Goal: Task Accomplishment & Management: Complete application form

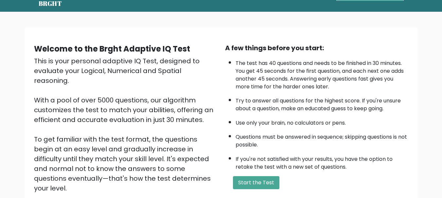
scroll to position [101, 0]
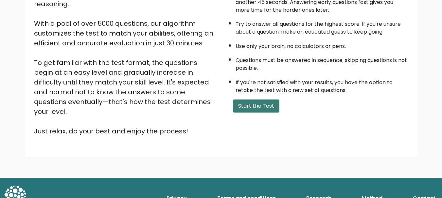
click at [256, 107] on button "Start the Test" at bounding box center [256, 106] width 46 height 13
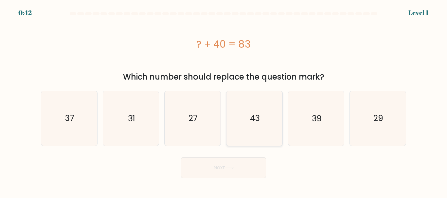
click at [241, 127] on icon "43" at bounding box center [254, 118] width 55 height 55
click at [224, 101] on input "d. 43" at bounding box center [223, 100] width 0 height 2
radio input "true"
click at [230, 169] on icon at bounding box center [229, 168] width 9 height 4
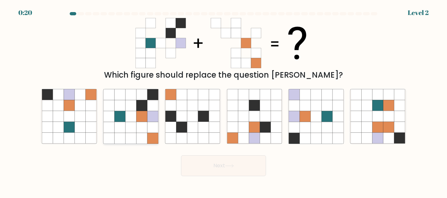
click at [141, 120] on icon at bounding box center [141, 116] width 11 height 11
click at [223, 101] on input "b." at bounding box center [223, 100] width 0 height 2
radio input "true"
click at [223, 163] on button "Next" at bounding box center [223, 166] width 85 height 21
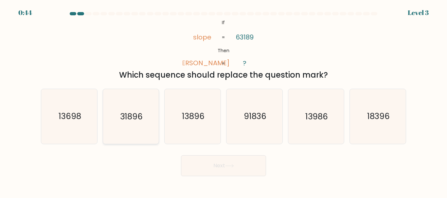
click at [139, 110] on icon "31896" at bounding box center [130, 116] width 55 height 55
click at [223, 101] on input "b. 31896" at bounding box center [223, 100] width 0 height 2
radio input "true"
click at [223, 159] on button "Next" at bounding box center [223, 166] width 85 height 21
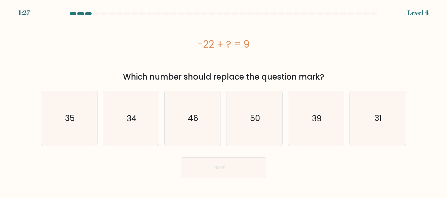
click at [211, 51] on div "-22 + ? = 9" at bounding box center [223, 44] width 365 height 15
click at [371, 108] on icon "31" at bounding box center [377, 118] width 55 height 55
click at [224, 101] on input "f. 31" at bounding box center [223, 100] width 0 height 2
radio input "true"
click at [211, 167] on button "Next" at bounding box center [223, 168] width 85 height 21
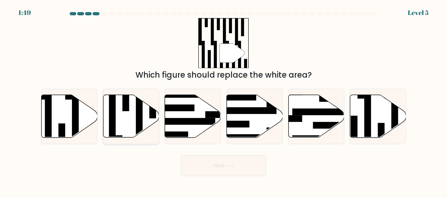
click at [134, 119] on icon at bounding box center [131, 116] width 56 height 43
click at [223, 101] on input "b." at bounding box center [223, 100] width 0 height 2
radio input "true"
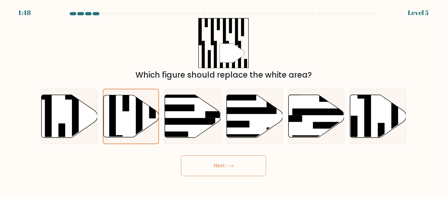
click at [214, 162] on button "Next" at bounding box center [223, 166] width 85 height 21
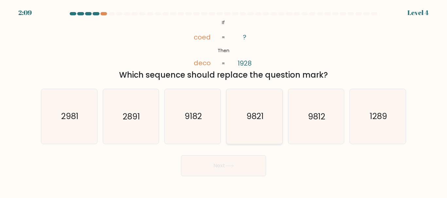
drag, startPoint x: 255, startPoint y: 128, endPoint x: 248, endPoint y: 137, distance: 11.2
click at [255, 128] on icon "9821" at bounding box center [254, 116] width 55 height 55
click at [224, 101] on input "d. 9821" at bounding box center [223, 100] width 0 height 2
radio input "true"
click at [238, 165] on button "Next" at bounding box center [223, 166] width 85 height 21
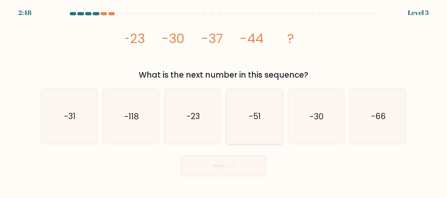
click at [258, 110] on icon "-51" at bounding box center [254, 116] width 55 height 55
click at [224, 101] on input "d. -51" at bounding box center [223, 100] width 0 height 2
radio input "true"
click at [234, 166] on icon at bounding box center [229, 166] width 9 height 4
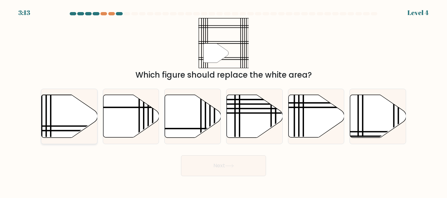
click at [57, 114] on icon at bounding box center [70, 116] width 56 height 43
click at [223, 101] on input "a." at bounding box center [223, 100] width 0 height 2
radio input "true"
click at [220, 163] on button "Next" at bounding box center [223, 166] width 85 height 21
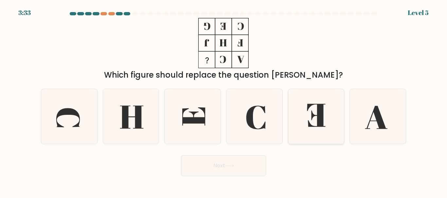
click at [299, 104] on icon at bounding box center [315, 116] width 55 height 55
click at [224, 101] on input "e." at bounding box center [223, 100] width 0 height 2
radio input "true"
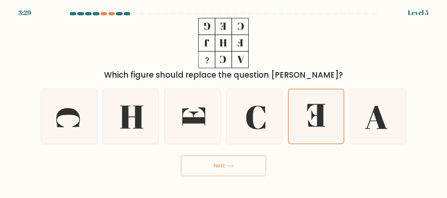
click at [225, 164] on button "Next" at bounding box center [223, 166] width 85 height 21
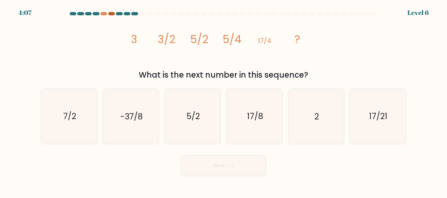
click at [112, 13] on div at bounding box center [111, 13] width 7 height 3
click at [105, 13] on div at bounding box center [103, 13] width 7 height 3
click at [262, 123] on icon "17/8" at bounding box center [254, 116] width 55 height 55
click at [224, 101] on input "d. 17/8" at bounding box center [223, 100] width 0 height 2
radio input "true"
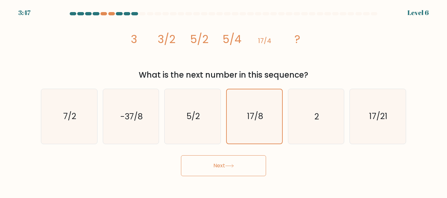
click at [245, 172] on button "Next" at bounding box center [223, 166] width 85 height 21
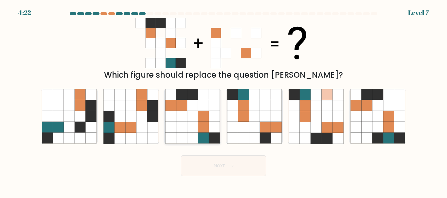
click at [183, 131] on icon at bounding box center [181, 127] width 11 height 11
click at [223, 101] on input "c." at bounding box center [223, 100] width 0 height 2
radio input "true"
click at [262, 122] on icon at bounding box center [265, 127] width 11 height 11
click at [224, 101] on input "d." at bounding box center [223, 100] width 0 height 2
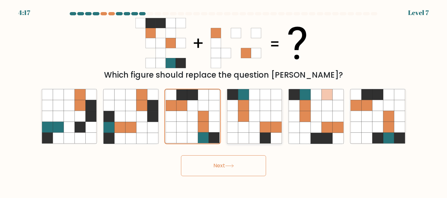
radio input "true"
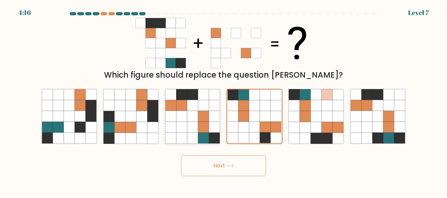
click at [208, 122] on icon at bounding box center [203, 116] width 11 height 11
click at [223, 101] on input "c." at bounding box center [223, 100] width 0 height 2
radio input "true"
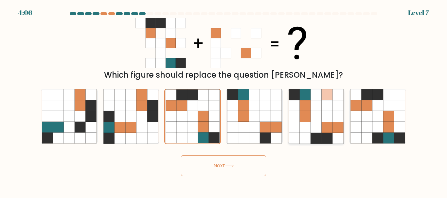
click at [317, 125] on icon at bounding box center [315, 127] width 11 height 11
click at [224, 101] on input "e." at bounding box center [223, 100] width 0 height 2
radio input "true"
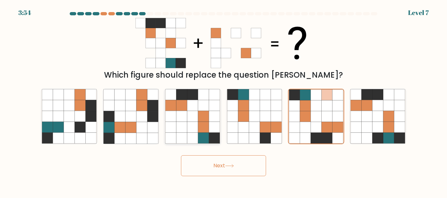
click at [206, 119] on icon at bounding box center [203, 116] width 11 height 11
click at [223, 101] on input "c." at bounding box center [223, 100] width 0 height 2
radio input "true"
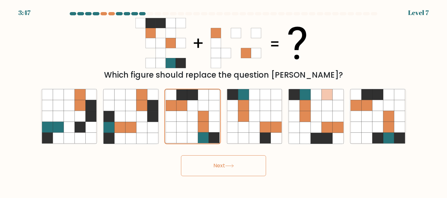
click at [249, 173] on button "Next" at bounding box center [223, 166] width 85 height 21
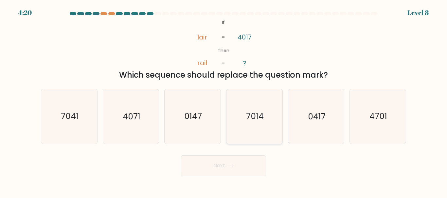
click at [249, 111] on text "7014" at bounding box center [255, 116] width 18 height 11
click at [224, 101] on input "d. 7014" at bounding box center [223, 100] width 0 height 2
radio input "true"
click at [231, 173] on button "Next" at bounding box center [223, 166] width 85 height 21
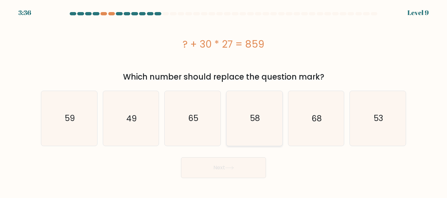
click at [245, 125] on icon "58" at bounding box center [254, 118] width 55 height 55
click at [224, 101] on input "d. 58" at bounding box center [223, 100] width 0 height 2
radio input "true"
click at [231, 167] on icon at bounding box center [229, 168] width 9 height 4
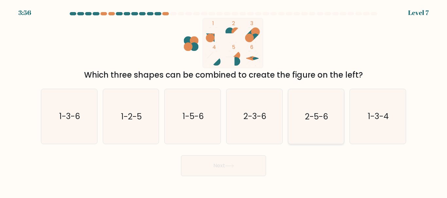
drag, startPoint x: 374, startPoint y: 106, endPoint x: 315, endPoint y: 132, distance: 63.8
click at [372, 106] on icon "1-3-4" at bounding box center [377, 116] width 55 height 55
click at [224, 101] on input "f. 1-3-4" at bounding box center [223, 100] width 0 height 2
radio input "true"
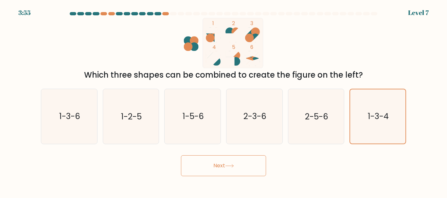
click at [246, 166] on button "Next" at bounding box center [223, 166] width 85 height 21
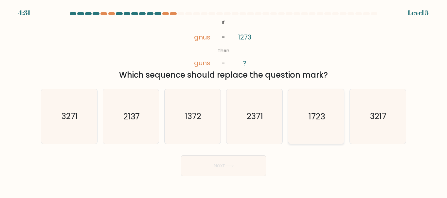
click at [315, 112] on text "1723" at bounding box center [316, 116] width 16 height 11
click at [224, 101] on input "e. 1723" at bounding box center [223, 100] width 0 height 2
radio input "true"
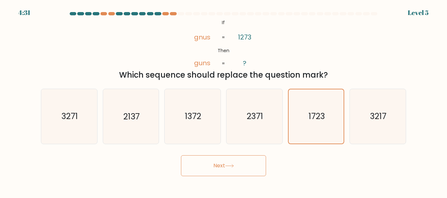
click at [253, 163] on button "Next" at bounding box center [223, 166] width 85 height 21
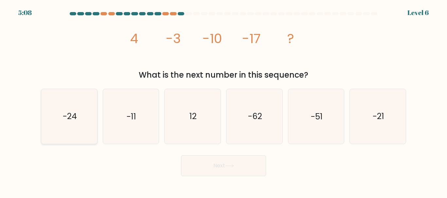
click at [72, 127] on icon "-24" at bounding box center [69, 116] width 55 height 55
click at [223, 101] on input "a. -24" at bounding box center [223, 100] width 0 height 2
radio input "true"
click at [234, 168] on button "Next" at bounding box center [223, 166] width 85 height 21
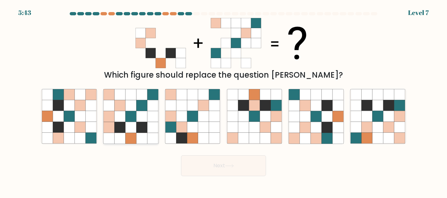
click at [133, 131] on icon at bounding box center [130, 127] width 11 height 11
click at [223, 101] on input "b." at bounding box center [223, 100] width 0 height 2
radio input "true"
click at [218, 162] on button "Next" at bounding box center [223, 166] width 85 height 21
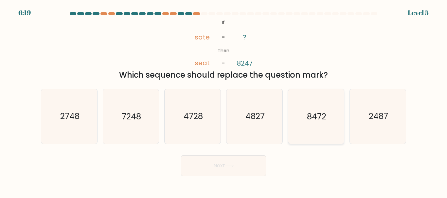
click at [317, 115] on text "8472" at bounding box center [316, 116] width 19 height 11
click at [224, 101] on input "e. 8472" at bounding box center [223, 100] width 0 height 2
radio input "true"
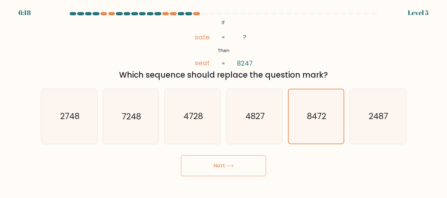
click at [232, 176] on button "Next" at bounding box center [223, 166] width 85 height 21
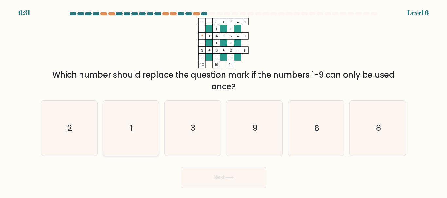
click at [141, 124] on icon "1" at bounding box center [130, 128] width 55 height 55
click at [223, 101] on input "b. 1" at bounding box center [223, 100] width 0 height 2
radio input "true"
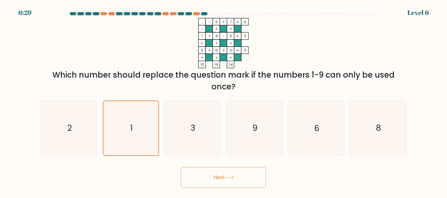
click at [212, 186] on button "Next" at bounding box center [223, 177] width 85 height 21
click at [220, 180] on button "Next" at bounding box center [223, 177] width 85 height 21
click at [268, 59] on icon "... - 9 + 7 6 - + + ? + 4 - 5 0 + + + 3 + 6 + 2 = 11 = = = = 10 19 14 =" at bounding box center [223, 43] width 196 height 50
click at [235, 176] on button "Next" at bounding box center [223, 177] width 85 height 21
click at [122, 118] on icon "1" at bounding box center [131, 128] width 54 height 54
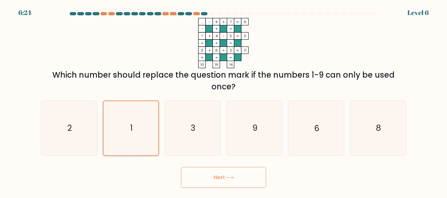
click at [223, 101] on input "b. 1" at bounding box center [223, 100] width 0 height 2
click at [180, 119] on icon "3" at bounding box center [192, 128] width 55 height 55
click at [223, 101] on input "c. 3" at bounding box center [223, 100] width 0 height 2
radio input "true"
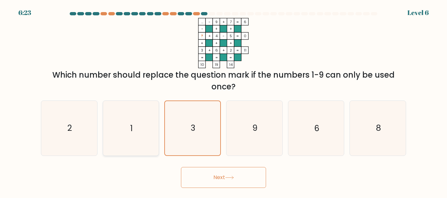
click at [133, 124] on icon "1" at bounding box center [130, 128] width 55 height 55
click at [223, 101] on input "b. 1" at bounding box center [223, 100] width 0 height 2
radio input "true"
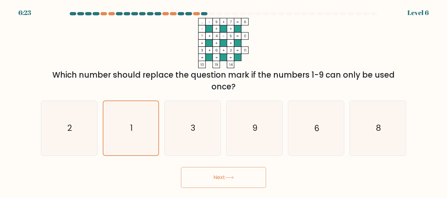
click at [202, 182] on button "Next" at bounding box center [223, 177] width 85 height 21
click at [201, 182] on button "Next" at bounding box center [223, 177] width 85 height 21
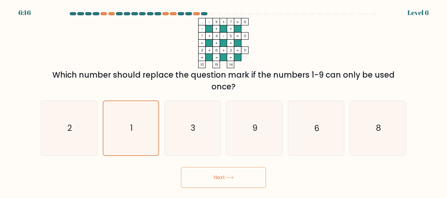
click at [238, 186] on button "Next" at bounding box center [223, 177] width 85 height 21
click at [68, 110] on icon "2" at bounding box center [69, 128] width 55 height 55
click at [223, 101] on input "a. 2" at bounding box center [223, 100] width 0 height 2
radio input "true"
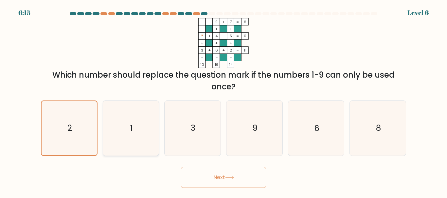
click at [137, 119] on icon "1" at bounding box center [130, 128] width 55 height 55
click at [223, 101] on input "b. 1" at bounding box center [223, 100] width 0 height 2
radio input "true"
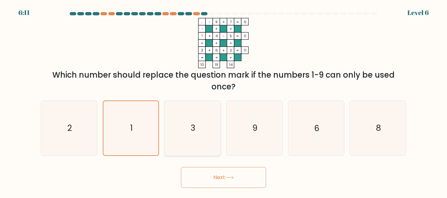
click at [186, 123] on icon "3" at bounding box center [192, 128] width 55 height 55
click at [223, 101] on input "c. 3" at bounding box center [223, 100] width 0 height 2
radio input "true"
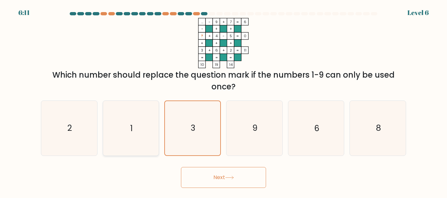
drag, startPoint x: 145, startPoint y: 129, endPoint x: 158, endPoint y: 137, distance: 15.1
click at [145, 129] on icon "1" at bounding box center [130, 128] width 55 height 55
click at [223, 101] on input "b. 1" at bounding box center [223, 100] width 0 height 2
radio input "true"
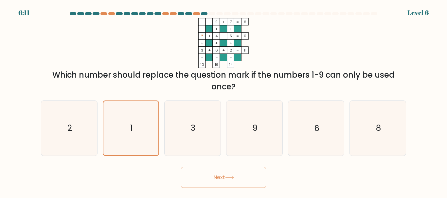
click at [236, 182] on button "Next" at bounding box center [223, 177] width 85 height 21
click at [231, 139] on icon "9" at bounding box center [254, 128] width 55 height 55
click at [224, 101] on input "d. 9" at bounding box center [223, 100] width 0 height 2
radio input "true"
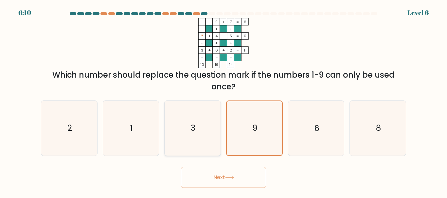
click at [207, 133] on icon "3" at bounding box center [192, 128] width 55 height 55
click at [223, 101] on input "c. 3" at bounding box center [223, 100] width 0 height 2
radio input "true"
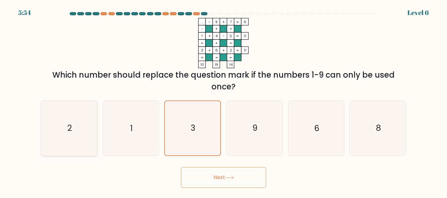
click at [72, 140] on icon "2" at bounding box center [69, 128] width 55 height 55
click at [223, 101] on input "a. 2" at bounding box center [223, 100] width 0 height 2
radio input "true"
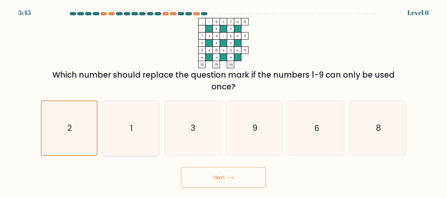
click at [140, 128] on icon "1" at bounding box center [130, 128] width 55 height 55
click at [223, 101] on input "b. 1" at bounding box center [223, 100] width 0 height 2
radio input "true"
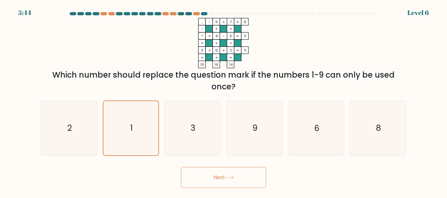
click at [205, 178] on button "Next" at bounding box center [223, 177] width 85 height 21
click at [208, 138] on icon "3" at bounding box center [192, 128] width 55 height 55
click at [223, 101] on input "c. 3" at bounding box center [223, 100] width 0 height 2
radio input "true"
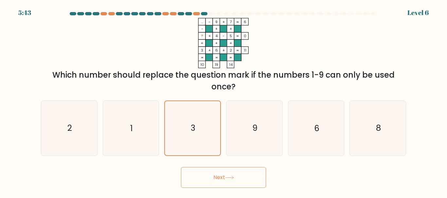
click at [223, 188] on body "5:43 Level 6" at bounding box center [223, 99] width 447 height 198
click at [224, 185] on button "Next" at bounding box center [223, 177] width 85 height 21
click at [249, 133] on icon "9" at bounding box center [254, 128] width 55 height 55
click at [224, 101] on input "d. 9" at bounding box center [223, 100] width 0 height 2
radio input "true"
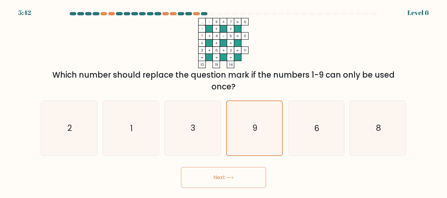
click at [234, 179] on icon at bounding box center [229, 178] width 9 height 4
click at [328, 129] on icon "6" at bounding box center [315, 128] width 55 height 55
click at [224, 101] on input "e. 6" at bounding box center [223, 100] width 0 height 2
radio input "true"
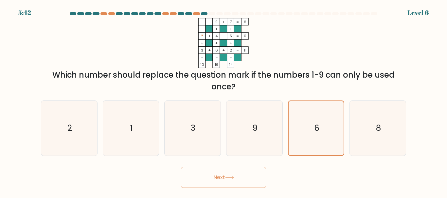
click at [260, 179] on button "Next" at bounding box center [223, 177] width 85 height 21
click at [360, 131] on icon "8" at bounding box center [377, 128] width 55 height 55
click at [224, 101] on input "f. 8" at bounding box center [223, 100] width 0 height 2
radio input "true"
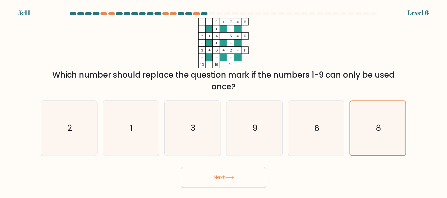
click at [230, 180] on button "Next" at bounding box center [223, 177] width 85 height 21
click at [126, 135] on icon "1" at bounding box center [130, 128] width 55 height 55
click at [223, 101] on input "b. 1" at bounding box center [223, 100] width 0 height 2
radio input "true"
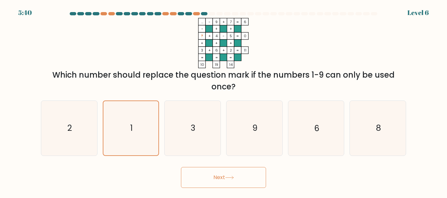
click at [207, 172] on button "Next" at bounding box center [223, 177] width 85 height 21
drag, startPoint x: 302, startPoint y: 50, endPoint x: 216, endPoint y: 36, distance: 87.8
click at [302, 50] on icon "... - 9 + 7 6 - + + ? + 4 - 5 0 + + + 3 + 6 + 2 = 11 = = = = 10 19 14 =" at bounding box center [223, 43] width 196 height 50
click at [193, 129] on text "3" at bounding box center [193, 128] width 5 height 11
click at [223, 101] on input "c. 3" at bounding box center [223, 100] width 0 height 2
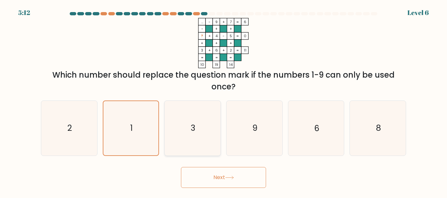
radio input "true"
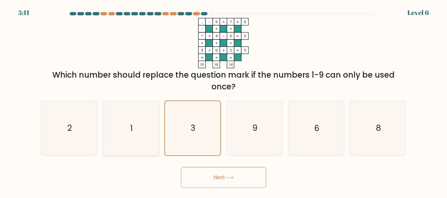
click at [147, 132] on icon "1" at bounding box center [130, 128] width 55 height 55
click at [223, 101] on input "b. 1" at bounding box center [223, 100] width 0 height 2
radio input "true"
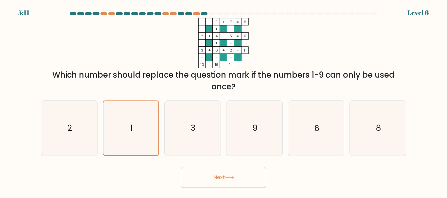
click at [199, 175] on button "Next" at bounding box center [223, 177] width 85 height 21
click at [244, 169] on button "Next" at bounding box center [223, 177] width 85 height 21
click at [243, 169] on button "Next" at bounding box center [223, 177] width 85 height 21
click at [242, 169] on button "Next" at bounding box center [223, 177] width 85 height 21
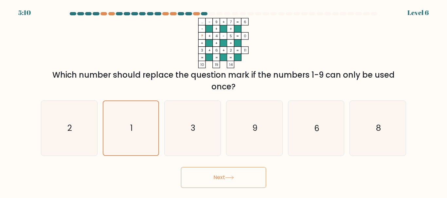
click at [242, 172] on button "Next" at bounding box center [223, 177] width 85 height 21
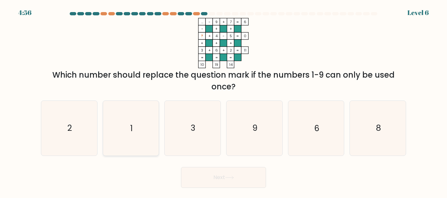
click at [142, 126] on icon "1" at bounding box center [130, 128] width 55 height 55
click at [223, 101] on input "b. 1" at bounding box center [223, 100] width 0 height 2
radio input "true"
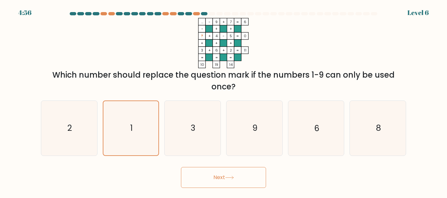
click at [209, 174] on button "Next" at bounding box center [223, 177] width 85 height 21
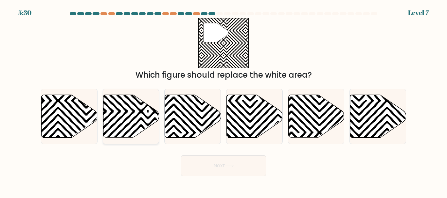
click at [148, 113] on icon at bounding box center [131, 116] width 56 height 43
click at [223, 101] on input "b." at bounding box center [223, 100] width 0 height 2
radio input "true"
click at [218, 167] on button "Next" at bounding box center [223, 166] width 85 height 21
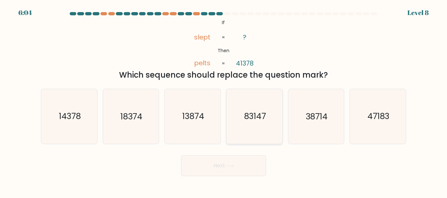
click at [265, 107] on icon "83147" at bounding box center [254, 116] width 55 height 55
click at [224, 101] on input "d. 83147" at bounding box center [223, 100] width 0 height 2
radio input "true"
click at [227, 158] on button "Next" at bounding box center [223, 166] width 85 height 21
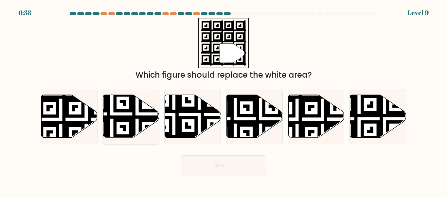
click at [135, 115] on icon at bounding box center [111, 139] width 101 height 101
click at [223, 101] on input "b." at bounding box center [223, 100] width 0 height 2
radio input "true"
click at [219, 160] on button "Next" at bounding box center [223, 166] width 85 height 21
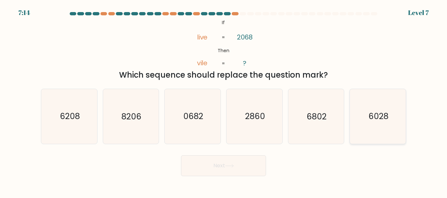
click at [364, 116] on icon "6028" at bounding box center [377, 116] width 55 height 55
click at [224, 101] on input "f. 6028" at bounding box center [223, 100] width 0 height 2
radio input "true"
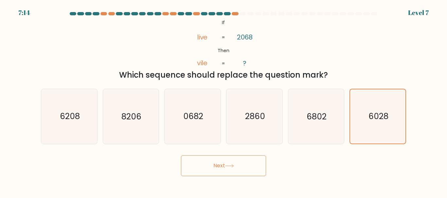
click at [221, 166] on button "Next" at bounding box center [223, 166] width 85 height 21
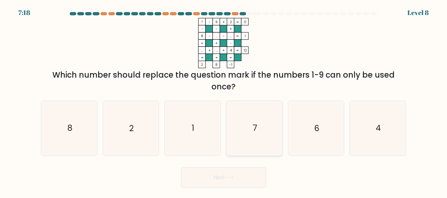
click at [261, 127] on icon "7" at bounding box center [254, 128] width 55 height 55
click at [224, 101] on input "d. 7" at bounding box center [223, 100] width 0 height 2
radio input "true"
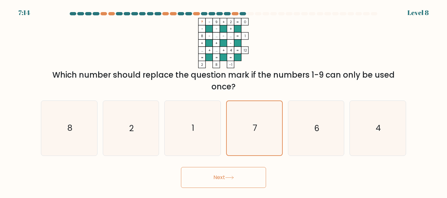
click at [261, 182] on button "Next" at bounding box center [223, 177] width 85 height 21
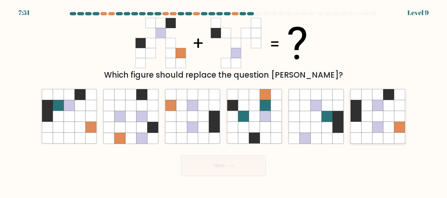
click at [367, 116] on icon at bounding box center [366, 116] width 11 height 11
click at [224, 101] on input "f." at bounding box center [223, 100] width 0 height 2
radio input "true"
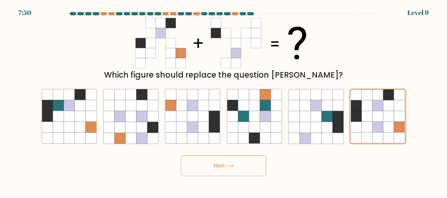
click at [243, 161] on button "Next" at bounding box center [223, 166] width 85 height 21
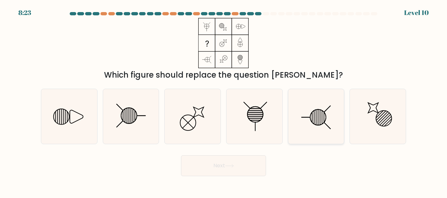
click at [314, 114] on line at bounding box center [314, 118] width 0 height 14
click at [224, 101] on input "e." at bounding box center [223, 100] width 0 height 2
radio input "true"
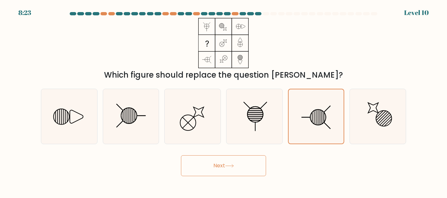
click at [234, 170] on button "Next" at bounding box center [223, 166] width 85 height 21
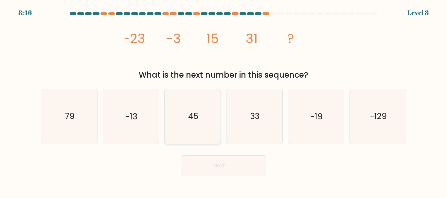
click at [197, 117] on text "45" at bounding box center [193, 116] width 10 height 11
click at [223, 101] on input "c. 45" at bounding box center [223, 100] width 0 height 2
radio input "true"
click at [208, 157] on button "Next" at bounding box center [223, 166] width 85 height 21
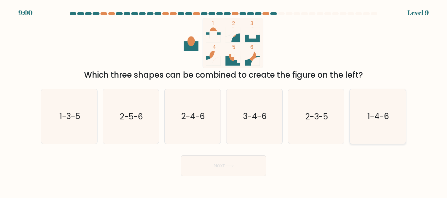
click at [372, 111] on text "1-4-6" at bounding box center [378, 116] width 22 height 11
click at [224, 101] on input "f. 1-4-6" at bounding box center [223, 100] width 0 height 2
radio input "true"
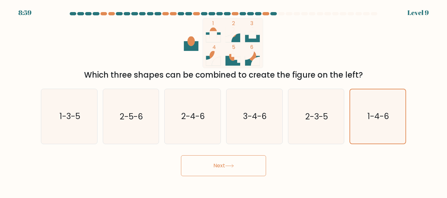
click at [245, 167] on button "Next" at bounding box center [223, 166] width 85 height 21
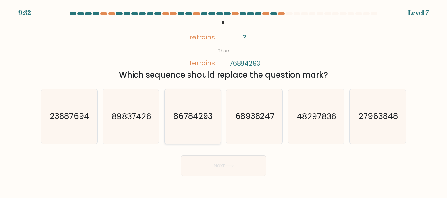
click at [215, 116] on icon "86784293" at bounding box center [192, 116] width 55 height 55
click at [223, 101] on input "c. 86784293" at bounding box center [223, 100] width 0 height 2
radio input "true"
drag, startPoint x: 217, startPoint y: 155, endPoint x: 218, endPoint y: 164, distance: 8.5
click at [218, 158] on button "Next" at bounding box center [223, 166] width 85 height 21
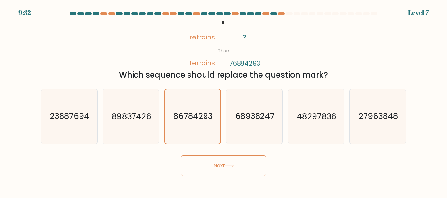
click at [218, 164] on button "Next" at bounding box center [223, 166] width 85 height 21
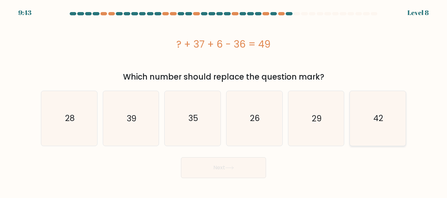
click at [367, 111] on icon "42" at bounding box center [377, 118] width 55 height 55
click at [224, 101] on input "f. 42" at bounding box center [223, 100] width 0 height 2
radio input "true"
click at [214, 173] on button "Next" at bounding box center [223, 168] width 85 height 21
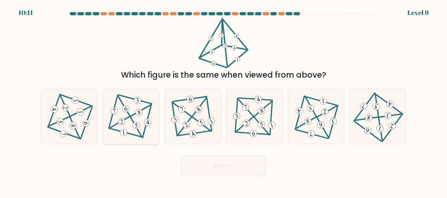
click at [137, 101] on 467 at bounding box center [137, 101] width 8 height 8
click at [223, 101] on input "b." at bounding box center [223, 100] width 0 height 2
radio input "true"
click at [217, 170] on button "Next" at bounding box center [223, 166] width 85 height 21
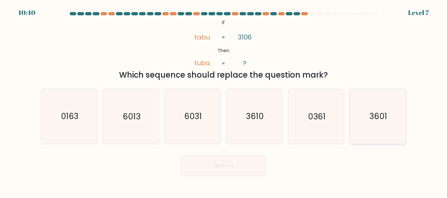
click at [354, 118] on icon "3601" at bounding box center [377, 116] width 55 height 55
click at [224, 101] on input "f. 3601" at bounding box center [223, 100] width 0 height 2
radio input "true"
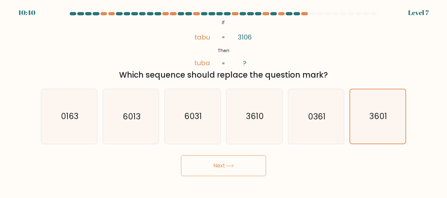
drag, startPoint x: 231, startPoint y: 189, endPoint x: 225, endPoint y: 180, distance: 10.8
click at [231, 189] on body "10:40 Level 7 ?" at bounding box center [223, 99] width 447 height 198
click at [217, 164] on button "Next" at bounding box center [223, 166] width 85 height 21
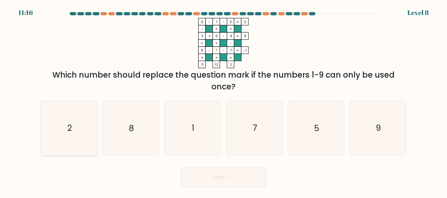
click at [72, 139] on icon "2" at bounding box center [69, 128] width 55 height 55
click at [223, 101] on input "a. 2" at bounding box center [223, 100] width 0 height 2
radio input "true"
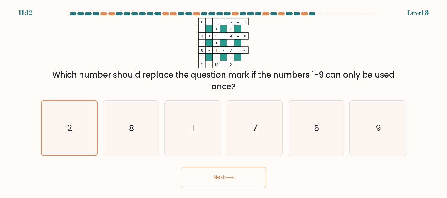
click at [230, 183] on button "Next" at bounding box center [223, 177] width 85 height 21
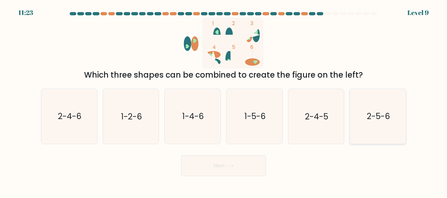
click at [388, 113] on text "2-5-6" at bounding box center [377, 116] width 23 height 11
click at [224, 101] on input "f. 2-5-6" at bounding box center [223, 100] width 0 height 2
radio input "true"
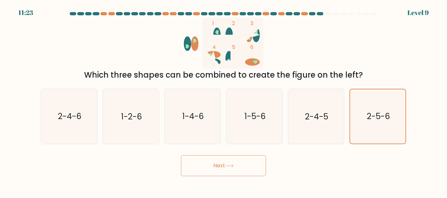
click at [232, 172] on button "Next" at bounding box center [223, 166] width 85 height 21
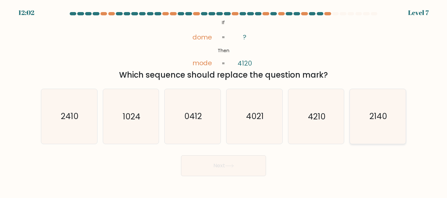
click at [374, 111] on icon "2140" at bounding box center [377, 116] width 55 height 55
click at [224, 101] on input "f. 2140" at bounding box center [223, 100] width 0 height 2
radio input "true"
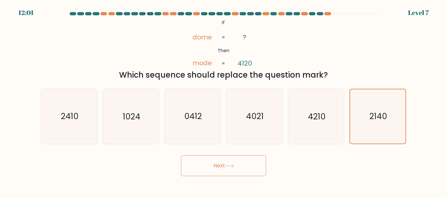
click at [224, 167] on button "Next" at bounding box center [223, 166] width 85 height 21
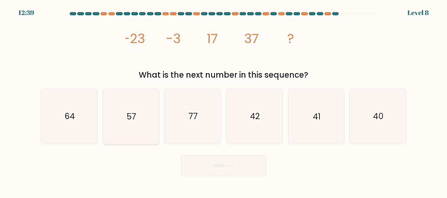
click at [131, 116] on text "57" at bounding box center [131, 116] width 9 height 11
click at [223, 101] on input "b. 57" at bounding box center [223, 100] width 0 height 2
radio input "true"
click at [204, 175] on button "Next" at bounding box center [223, 166] width 85 height 21
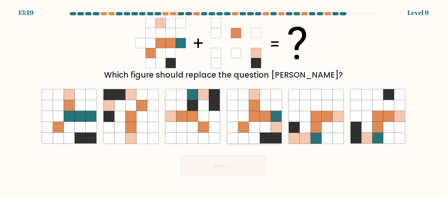
click at [258, 119] on icon at bounding box center [254, 116] width 11 height 11
click at [224, 101] on input "d." at bounding box center [223, 100] width 0 height 2
radio input "true"
click at [238, 166] on button "Next" at bounding box center [223, 166] width 85 height 21
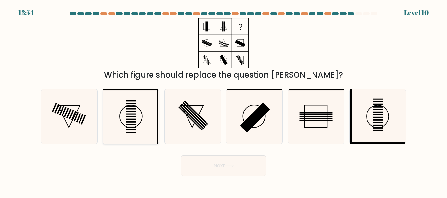
click at [136, 113] on icon at bounding box center [130, 116] width 55 height 55
click at [223, 101] on input "b." at bounding box center [223, 100] width 0 height 2
radio input "true"
click at [201, 162] on button "Next" at bounding box center [223, 166] width 85 height 21
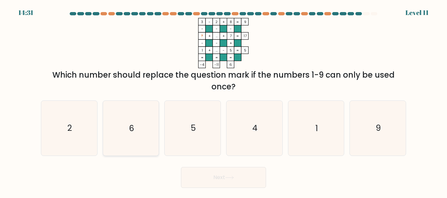
click at [145, 117] on icon "6" at bounding box center [130, 128] width 55 height 55
click at [223, 101] on input "b. 6" at bounding box center [223, 100] width 0 height 2
radio input "true"
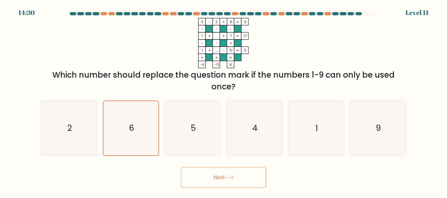
click at [230, 173] on button "Next" at bounding box center [223, 177] width 85 height 21
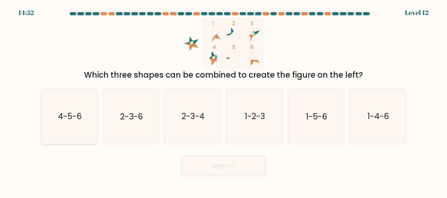
click at [64, 122] on text "4-5-6" at bounding box center [70, 116] width 24 height 11
click at [223, 101] on input "a. 4-5-6" at bounding box center [223, 100] width 0 height 2
radio input "true"
click at [197, 124] on icon "2-3-4" at bounding box center [192, 116] width 55 height 55
click at [223, 101] on input "c. 2-3-4" at bounding box center [223, 100] width 0 height 2
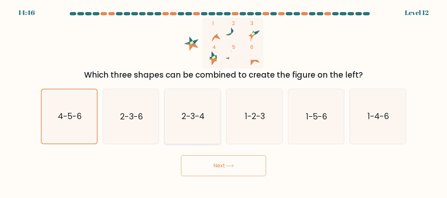
radio input "true"
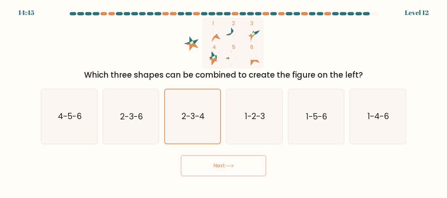
click at [223, 168] on button "Next" at bounding box center [223, 166] width 85 height 21
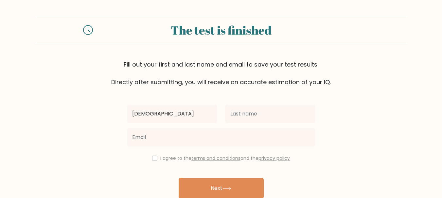
type input "[DEMOGRAPHIC_DATA]"
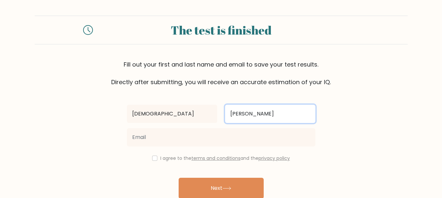
type input "Aulia Muzakkir"
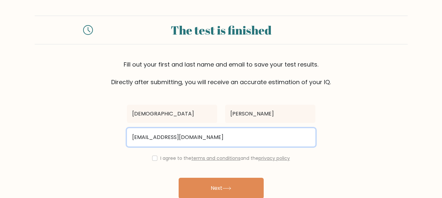
type input "maulia1209@gmail.com"
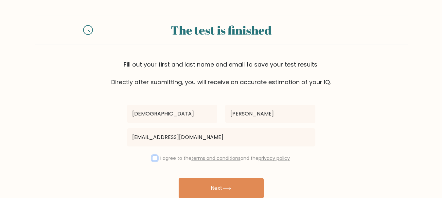
click at [153, 159] on input "checkbox" at bounding box center [154, 158] width 5 height 5
checkbox input "true"
click at [225, 190] on icon at bounding box center [226, 189] width 9 height 4
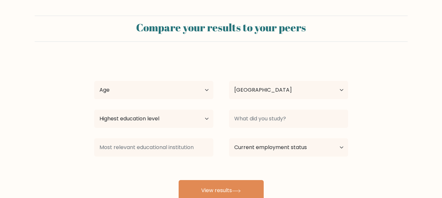
select select "ID"
click at [201, 95] on select "Age Under [DEMOGRAPHIC_DATA] [DEMOGRAPHIC_DATA] [DEMOGRAPHIC_DATA] [DEMOGRAPHIC…" at bounding box center [153, 90] width 119 height 18
click at [175, 91] on select "Age Under [DEMOGRAPHIC_DATA] [DEMOGRAPHIC_DATA] [DEMOGRAPHIC_DATA] [DEMOGRAPHIC…" at bounding box center [153, 90] width 119 height 18
select select "18_24"
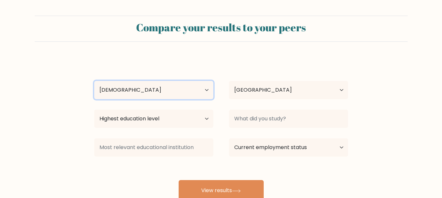
click at [94, 81] on select "Age Under [DEMOGRAPHIC_DATA] [DEMOGRAPHIC_DATA] [DEMOGRAPHIC_DATA] [DEMOGRAPHIC…" at bounding box center [153, 90] width 119 height 18
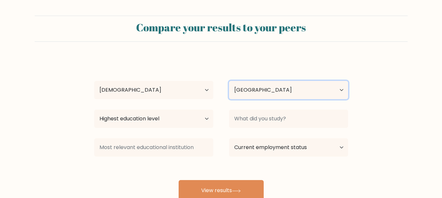
click at [306, 89] on select "Country [GEOGRAPHIC_DATA] [GEOGRAPHIC_DATA] [GEOGRAPHIC_DATA] [US_STATE] [GEOGR…" at bounding box center [288, 90] width 119 height 18
drag, startPoint x: 306, startPoint y: 89, endPoint x: 184, endPoint y: 113, distance: 124.4
click at [306, 89] on select "Country [GEOGRAPHIC_DATA] [GEOGRAPHIC_DATA] [GEOGRAPHIC_DATA] [US_STATE] [GEOGR…" at bounding box center [288, 90] width 119 height 18
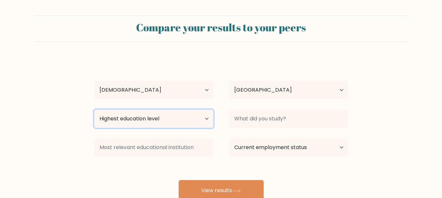
click at [150, 119] on select "Highest education level No schooling Primary Lower Secondary Upper Secondary Oc…" at bounding box center [153, 119] width 119 height 18
select select "bachelors_degree"
click at [94, 110] on select "Highest education level No schooling Primary Lower Secondary Upper Secondary Oc…" at bounding box center [153, 119] width 119 height 18
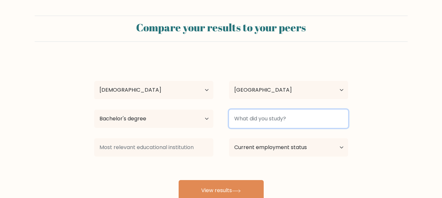
click at [270, 125] on input at bounding box center [288, 119] width 119 height 18
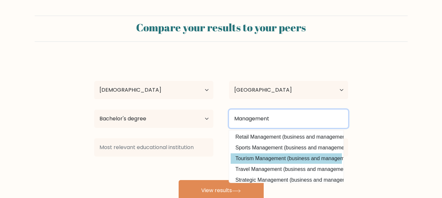
scroll to position [64, 0]
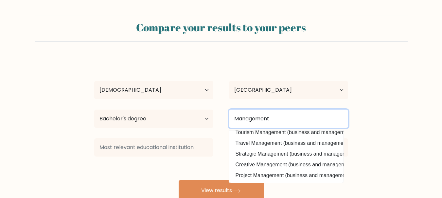
drag, startPoint x: 181, startPoint y: 118, endPoint x: 175, endPoint y: 118, distance: 6.2
click at [177, 118] on div "Highest education level No schooling Primary Lower Secondary Upper Secondary Oc…" at bounding box center [220, 119] width 269 height 24
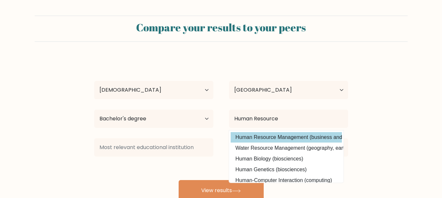
click at [279, 134] on option "Human Resource Management (business and management)" at bounding box center [285, 137] width 111 height 10
type input "Human Resource Management"
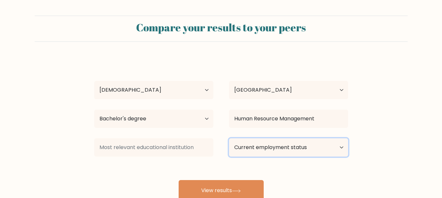
click at [275, 146] on select "Current employment status Employed Student Retired Other / prefer not to answer" at bounding box center [288, 148] width 119 height 18
select select "employed"
click at [229, 139] on select "Current employment status Employed Student Retired Other / prefer not to answer" at bounding box center [288, 148] width 119 height 18
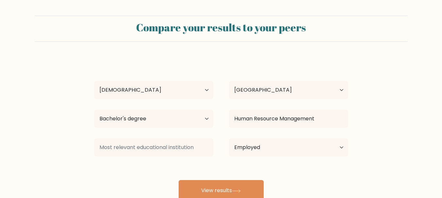
click at [128, 160] on div at bounding box center [153, 148] width 135 height 24
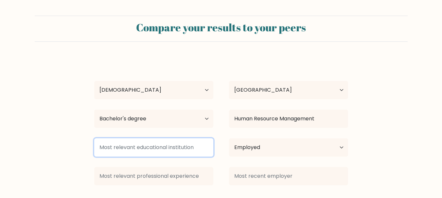
click at [129, 153] on input at bounding box center [153, 148] width 119 height 18
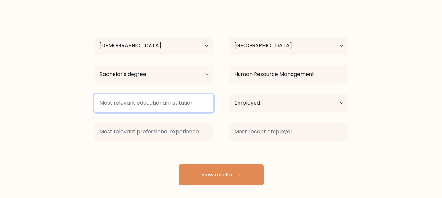
scroll to position [49, 0]
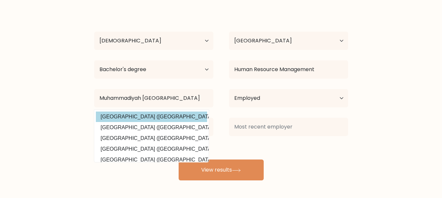
click at [174, 115] on option "[GEOGRAPHIC_DATA] ([GEOGRAPHIC_DATA])" at bounding box center [151, 117] width 111 height 10
type input "[GEOGRAPHIC_DATA]"
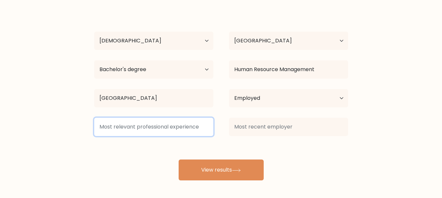
click at [172, 129] on input at bounding box center [153, 127] width 119 height 18
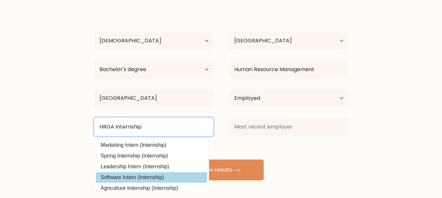
scroll to position [59, 0]
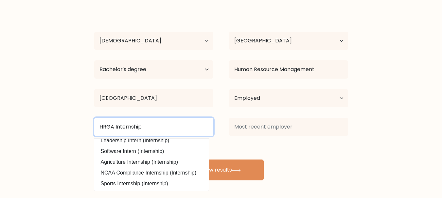
drag, startPoint x: 83, startPoint y: 130, endPoint x: 20, endPoint y: 128, distance: 62.8
click at [20, 128] on form "Compare your results to your peers [PERSON_NAME] Age Under [DEMOGRAPHIC_DATA] […" at bounding box center [221, 73] width 442 height 214
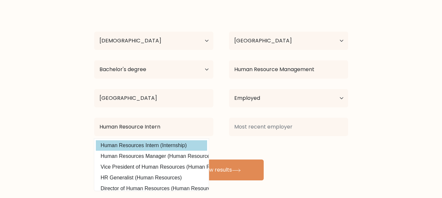
click at [179, 144] on option "Human Resources Intern (Internship)" at bounding box center [151, 146] width 111 height 10
type input "Human Resources Intern"
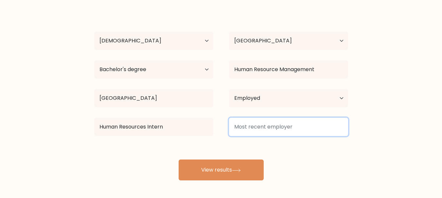
click at [301, 131] on input at bounding box center [288, 127] width 119 height 18
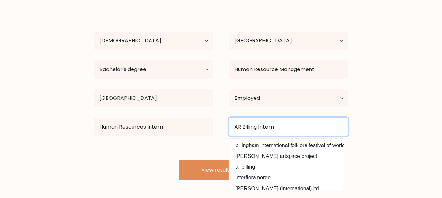
drag, startPoint x: 288, startPoint y: 123, endPoint x: 150, endPoint y: 125, distance: 138.0
click at [151, 126] on div "Human Resources Intern AR Billing Intern billingham international folklore fest…" at bounding box center [220, 127] width 269 height 24
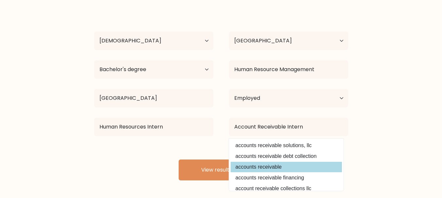
click at [295, 170] on option "accounts receivable" at bounding box center [285, 167] width 111 height 10
type input "accounts receivable"
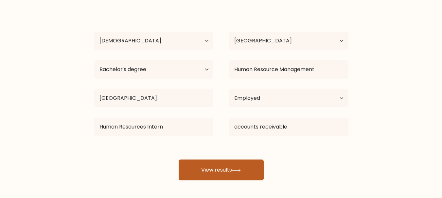
click at [241, 168] on button "View results" at bounding box center [220, 170] width 85 height 21
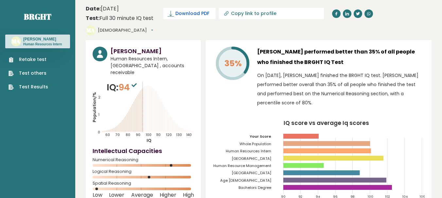
click at [184, 11] on span "Download PDF" at bounding box center [192, 13] width 34 height 7
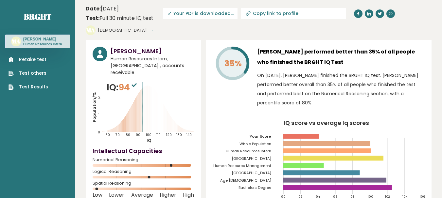
click at [136, 83] on icon at bounding box center [133, 85] width 5 height 4
